Goal: Task Accomplishment & Management: Manage account settings

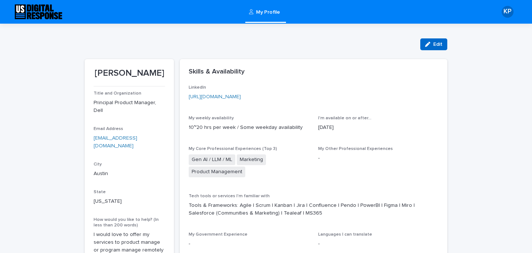
click at [439, 48] on button "Edit" at bounding box center [433, 44] width 27 height 12
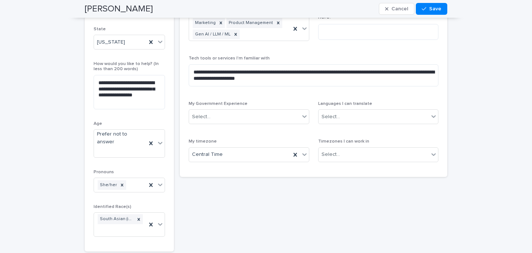
scroll to position [185, 0]
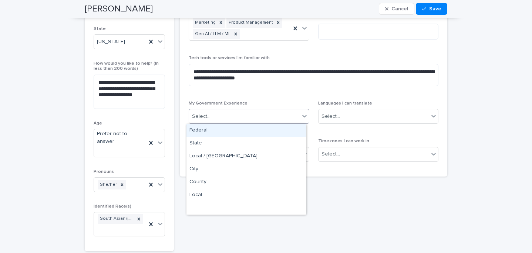
click at [304, 116] on icon at bounding box center [304, 115] width 7 height 7
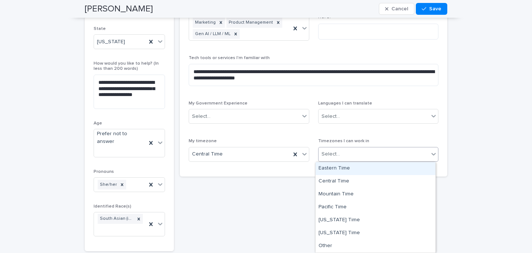
click at [371, 152] on div "Select..." at bounding box center [373, 154] width 111 height 12
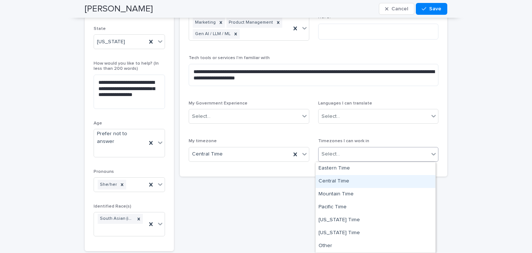
click at [371, 183] on div "Central Time" at bounding box center [375, 181] width 120 height 13
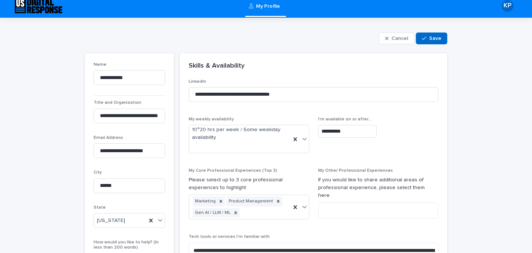
scroll to position [0, 0]
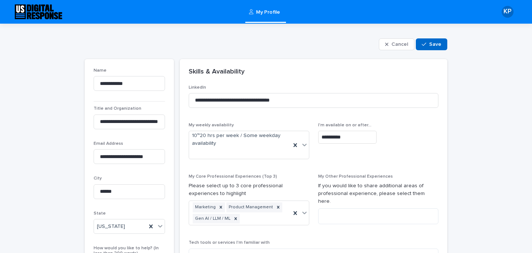
click at [429, 43] on span "Save" at bounding box center [435, 44] width 12 height 5
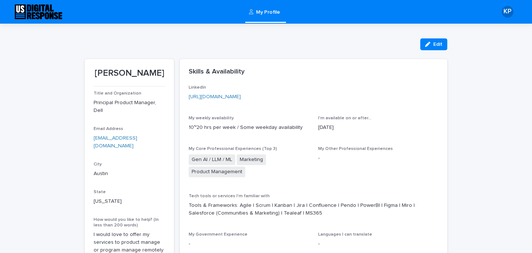
click at [505, 14] on div "KP" at bounding box center [507, 12] width 12 height 12
